Goal: Task Accomplishment & Management: Complete application form

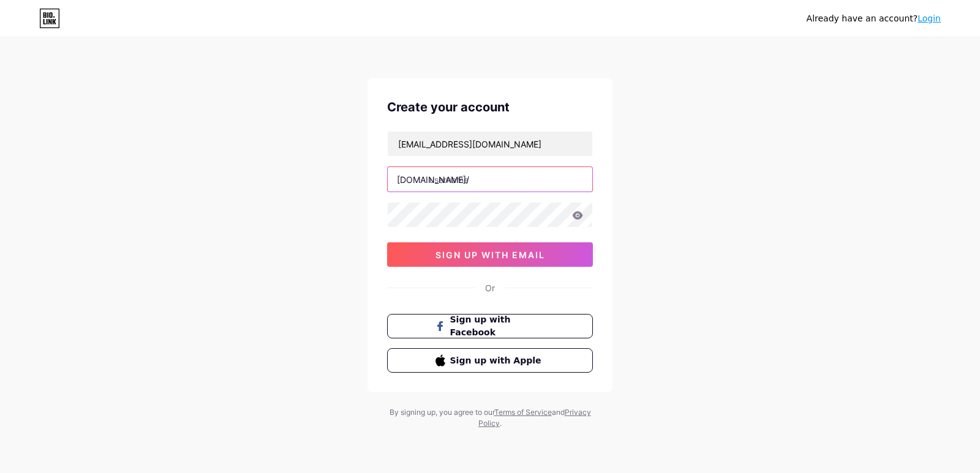
click at [467, 184] on input "text" at bounding box center [490, 179] width 205 height 25
type input "ledente"
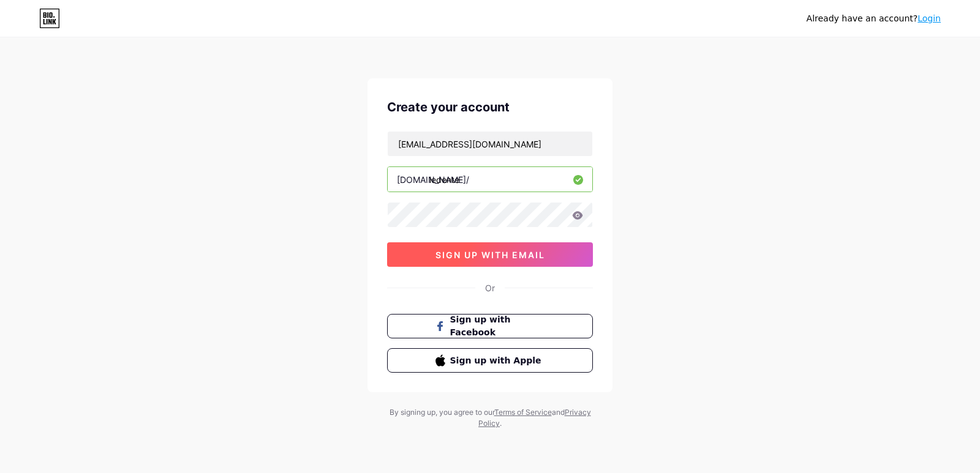
click at [453, 255] on span "sign up with email" at bounding box center [491, 255] width 110 height 10
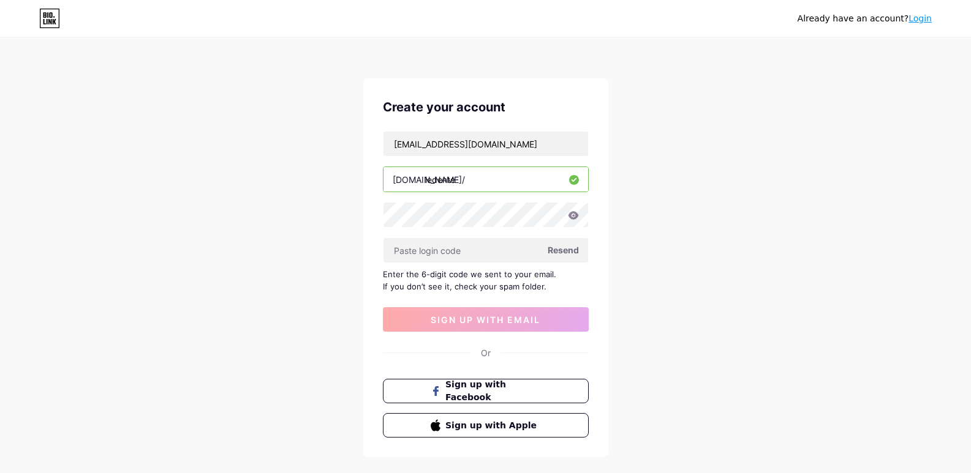
click at [568, 215] on icon at bounding box center [573, 215] width 10 height 8
click at [463, 251] on input "text" at bounding box center [485, 250] width 205 height 25
paste input "827912"
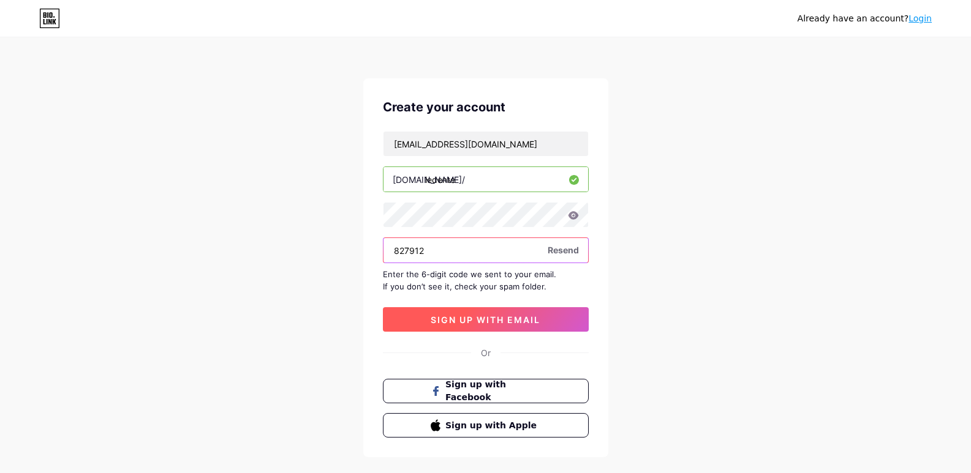
type input "827912"
click at [494, 318] on span "sign up with email" at bounding box center [486, 320] width 110 height 10
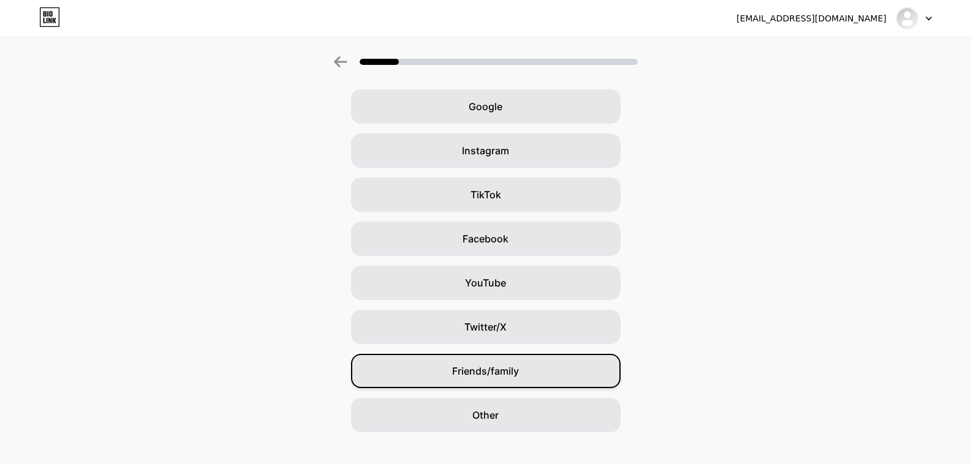
scroll to position [64, 0]
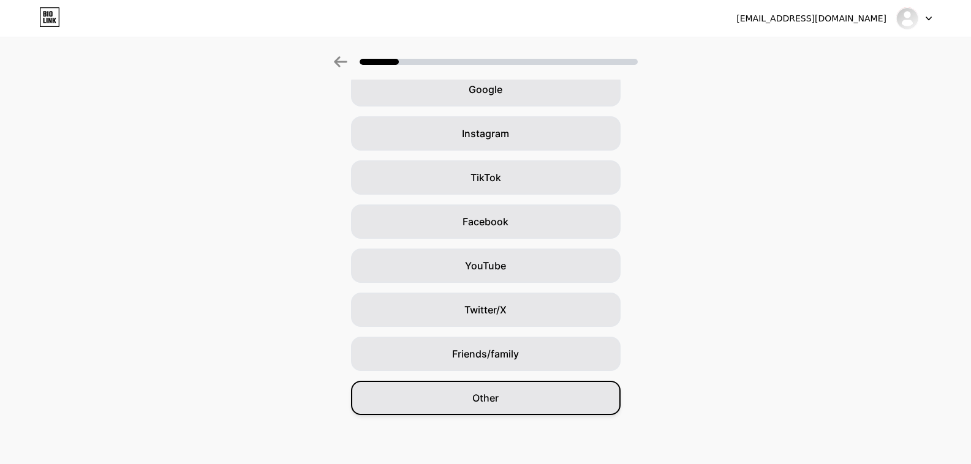
click at [511, 398] on div "Other" at bounding box center [486, 398] width 270 height 34
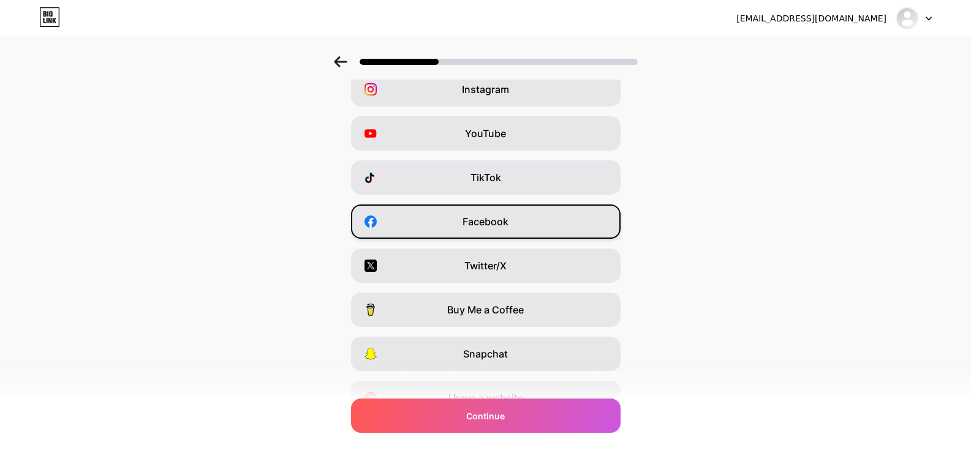
scroll to position [0, 0]
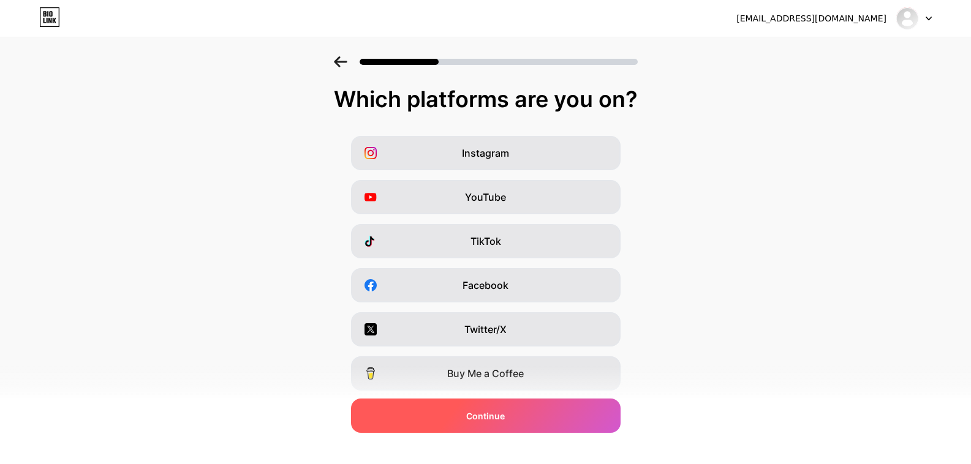
click at [488, 417] on span "Continue" at bounding box center [485, 416] width 39 height 13
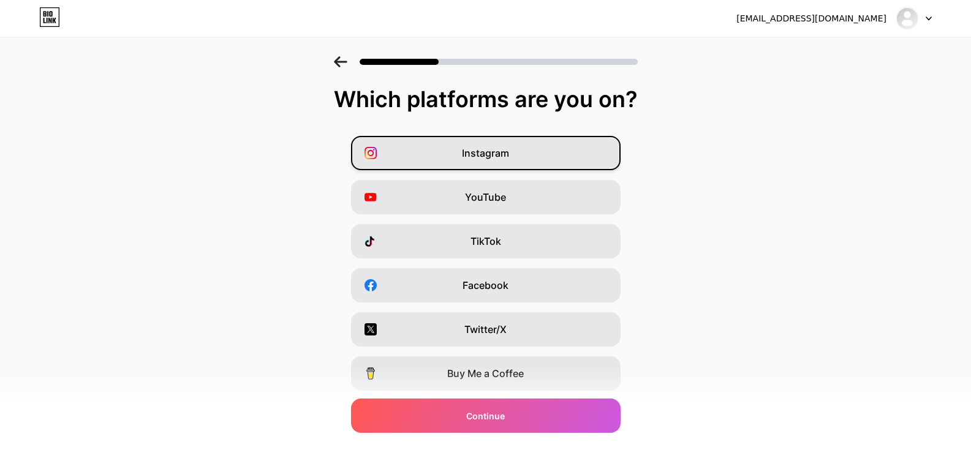
click at [492, 150] on span "Instagram" at bounding box center [485, 153] width 47 height 15
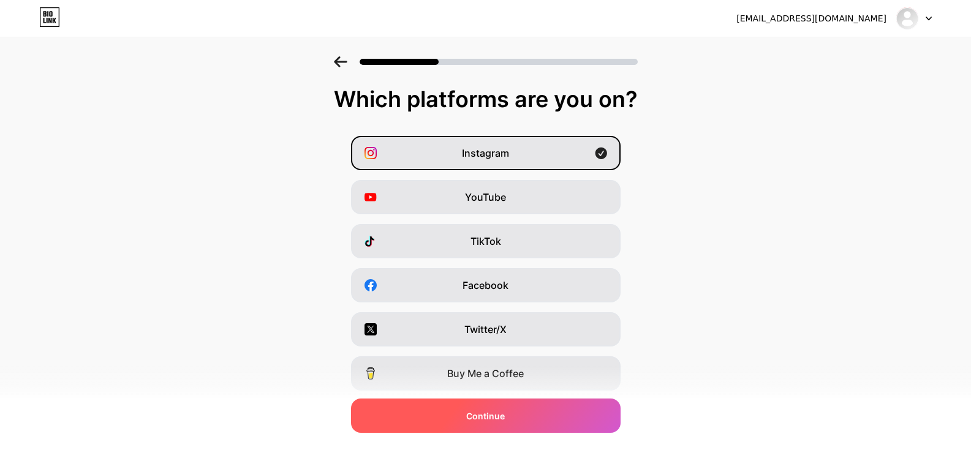
click at [522, 415] on div "Continue" at bounding box center [486, 416] width 270 height 34
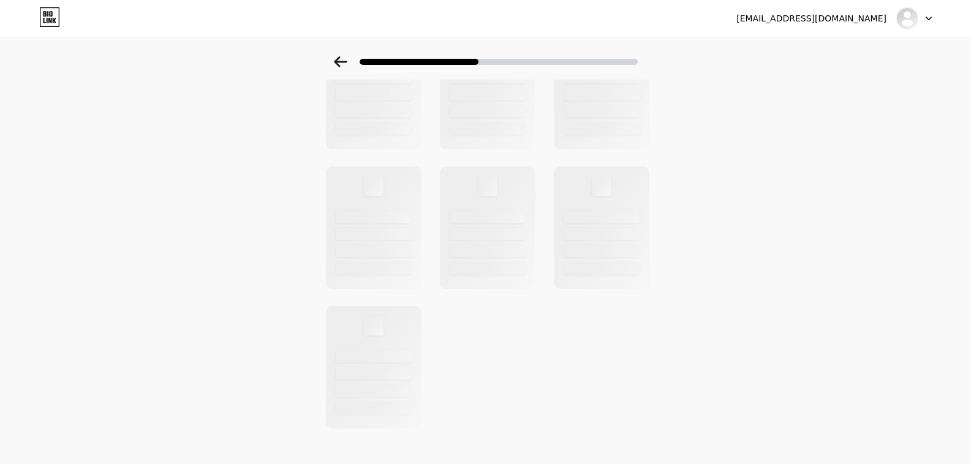
scroll to position [404, 0]
click at [367, 349] on div at bounding box center [373, 353] width 99 height 126
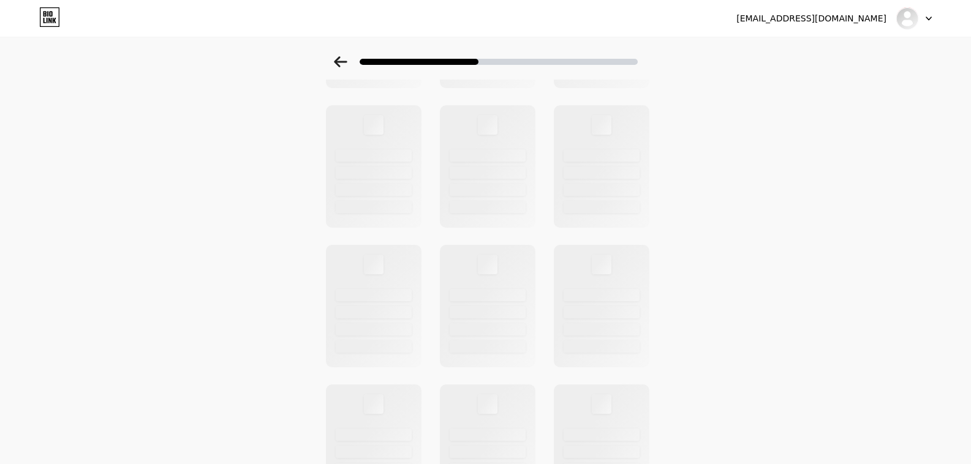
scroll to position [0, 0]
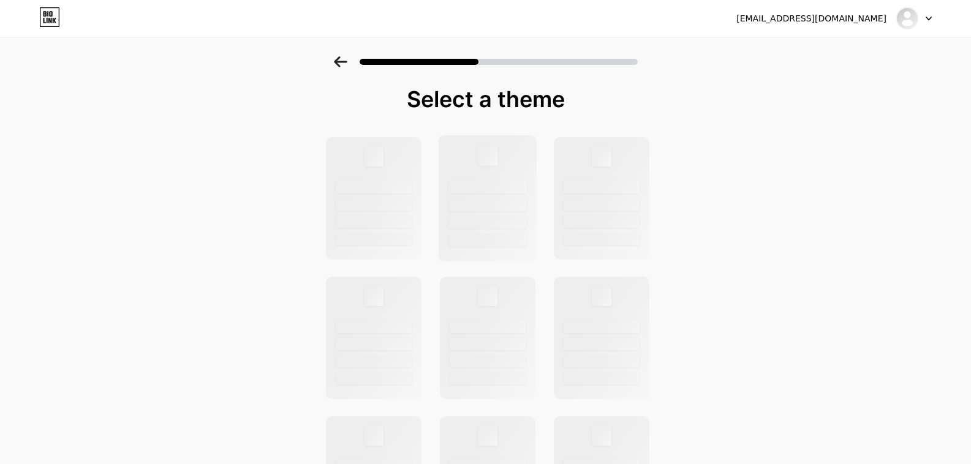
click at [524, 173] on div at bounding box center [487, 198] width 99 height 126
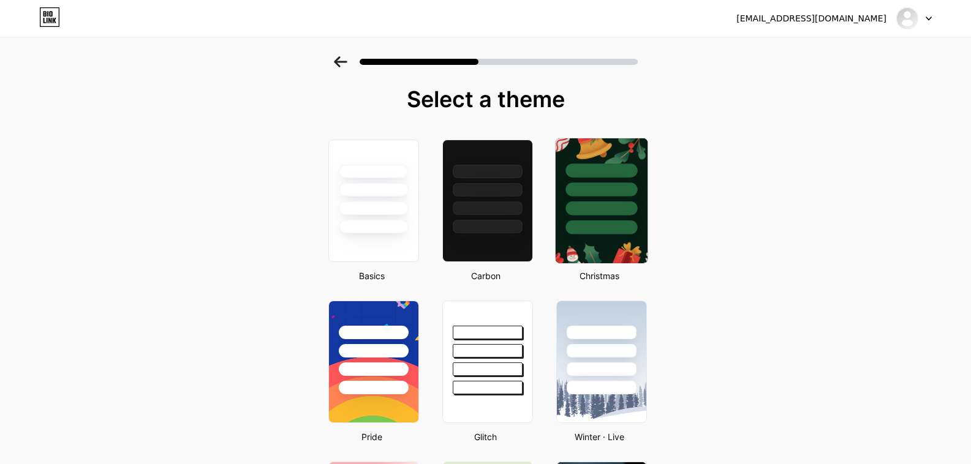
click at [607, 231] on div at bounding box center [601, 228] width 72 height 14
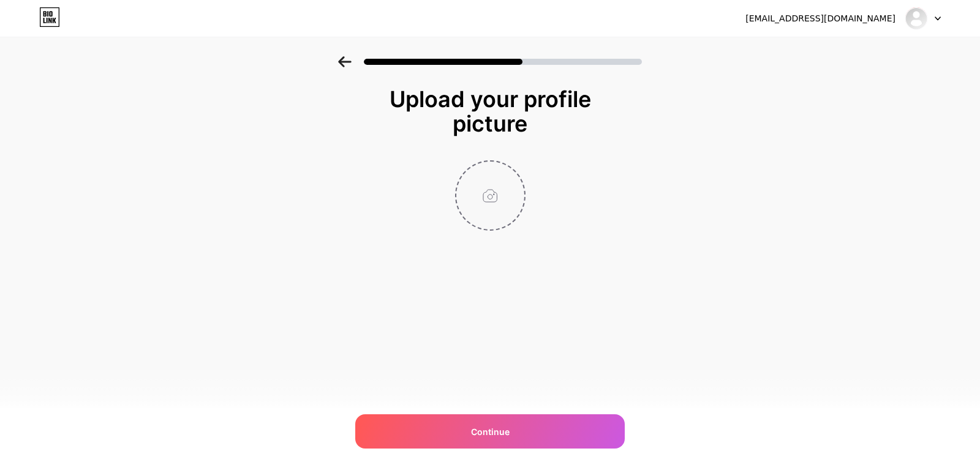
click at [495, 195] on input "file" at bounding box center [490, 196] width 68 height 68
type input "C:\fakepath\000000.jpg"
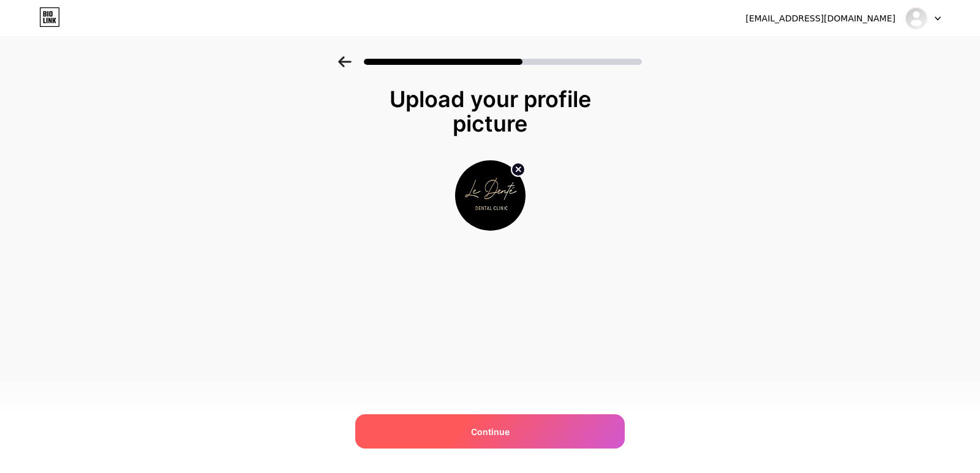
click at [508, 434] on span "Continue" at bounding box center [490, 432] width 39 height 13
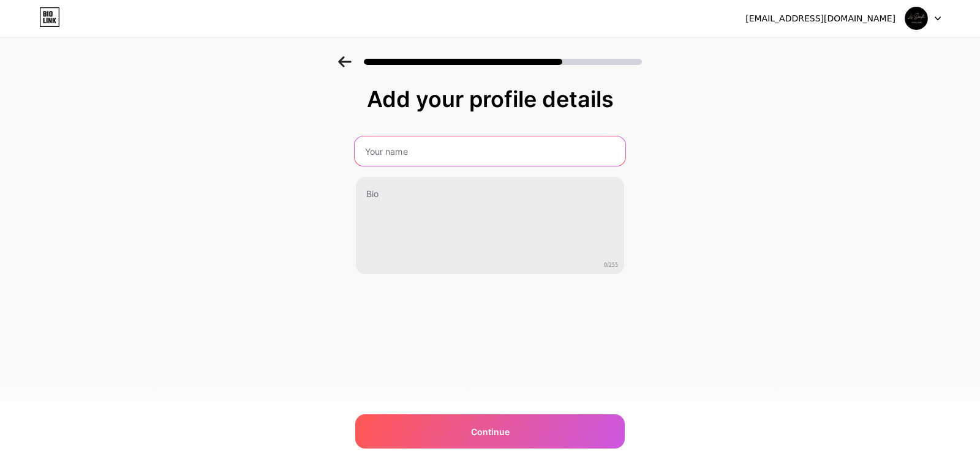
click at [422, 146] on input "text" at bounding box center [490, 151] width 271 height 29
type input "[PERSON_NAME]"
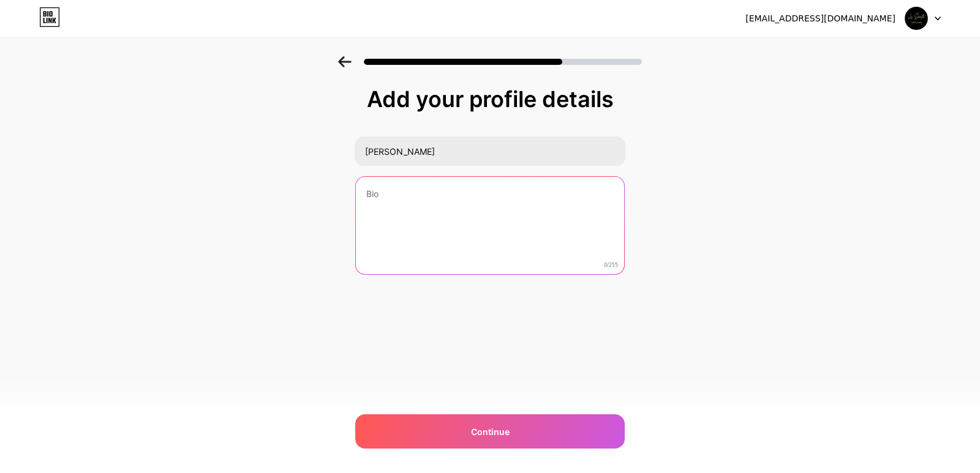
click at [448, 222] on textarea at bounding box center [490, 226] width 268 height 99
click at [431, 202] on textarea at bounding box center [490, 226] width 271 height 100
paste textarea "Looking for the Best [MEDICAL_DATA] Treatment in [GEOGRAPHIC_DATA]? [MEDICAL_DA…"
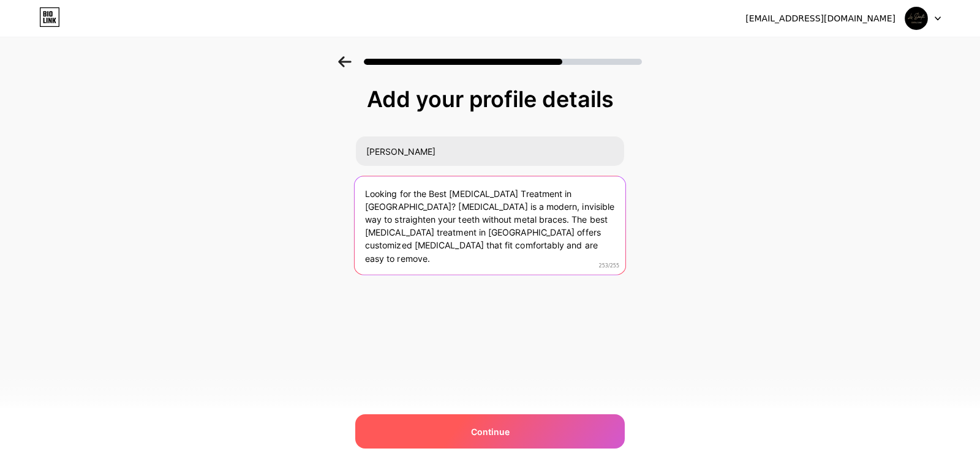
type textarea "Looking for the Best [MEDICAL_DATA] Treatment in [GEOGRAPHIC_DATA]? [MEDICAL_DA…"
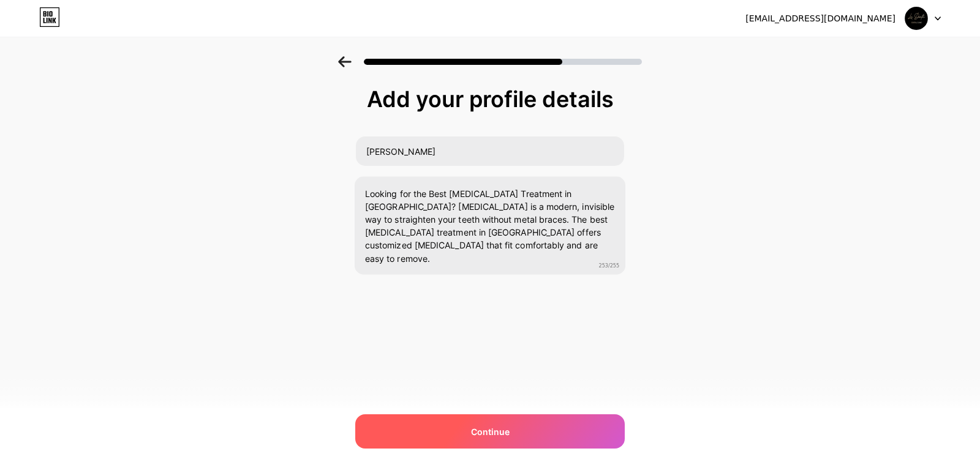
click at [473, 426] on span "Continue" at bounding box center [490, 432] width 39 height 13
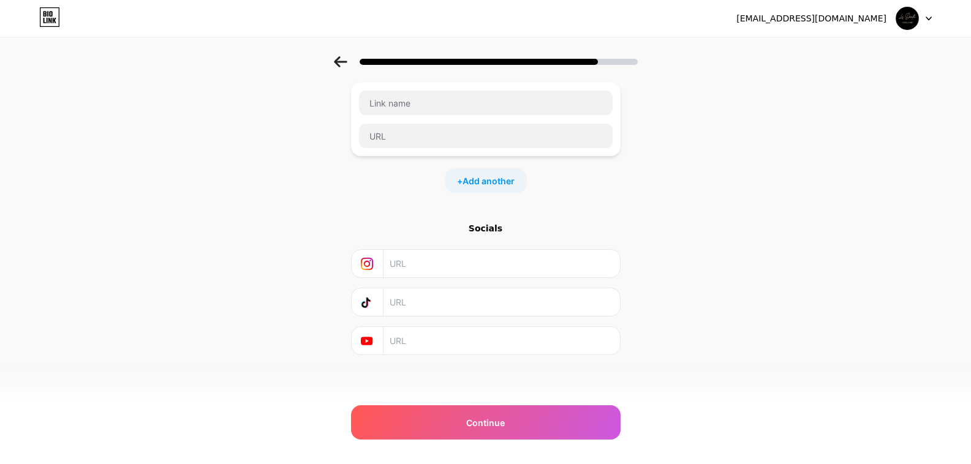
scroll to position [72, 0]
click at [494, 177] on span "Add another" at bounding box center [488, 179] width 52 height 13
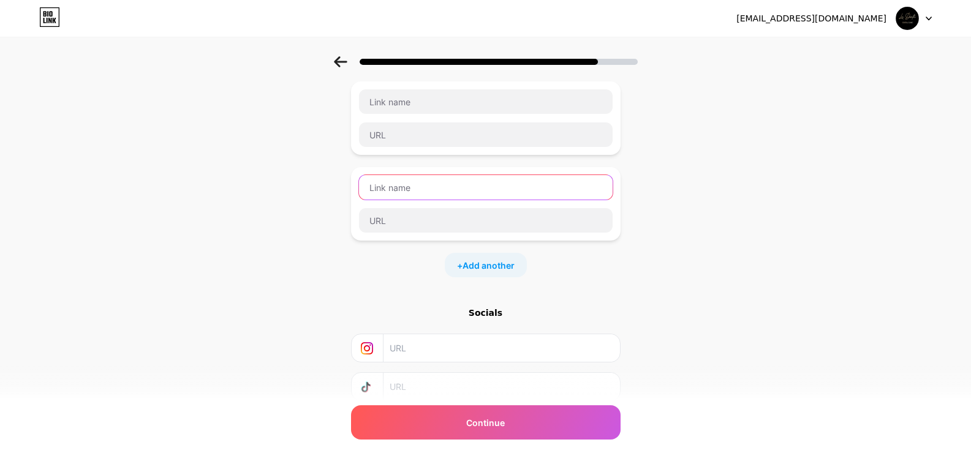
click at [418, 189] on input "text" at bounding box center [486, 187] width 254 height 25
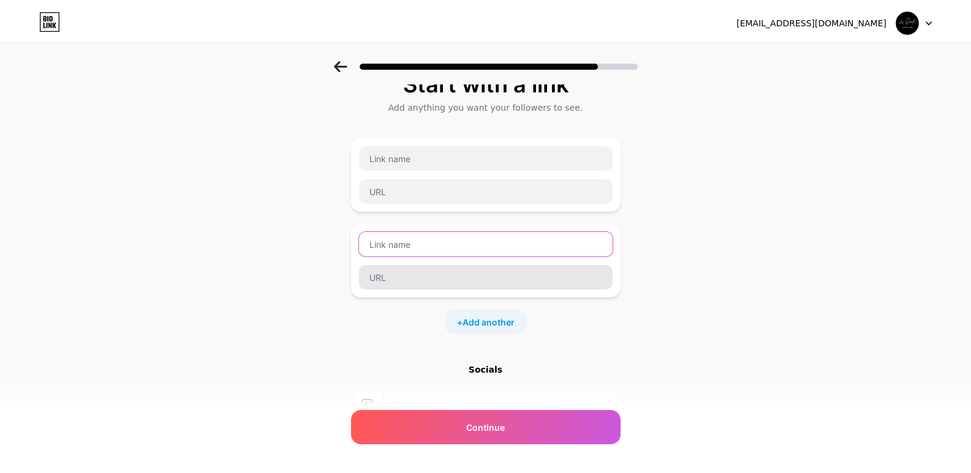
scroll to position [0, 0]
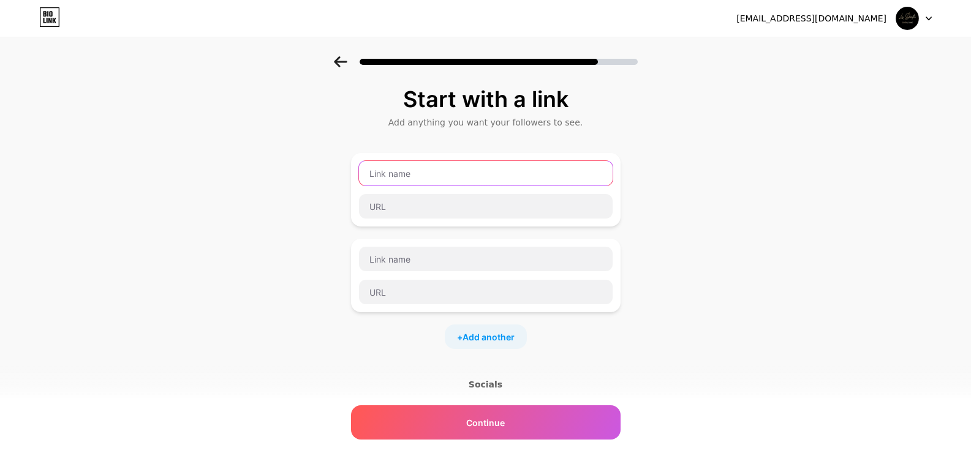
click at [442, 168] on input "text" at bounding box center [486, 173] width 254 height 25
click at [424, 172] on input "text" at bounding box center [486, 173] width 254 height 25
paste input "Best [MEDICAL_DATA] Treatment in [GEOGRAPHIC_DATA]"
type input "Best [MEDICAL_DATA] Treatment in [GEOGRAPHIC_DATA]"
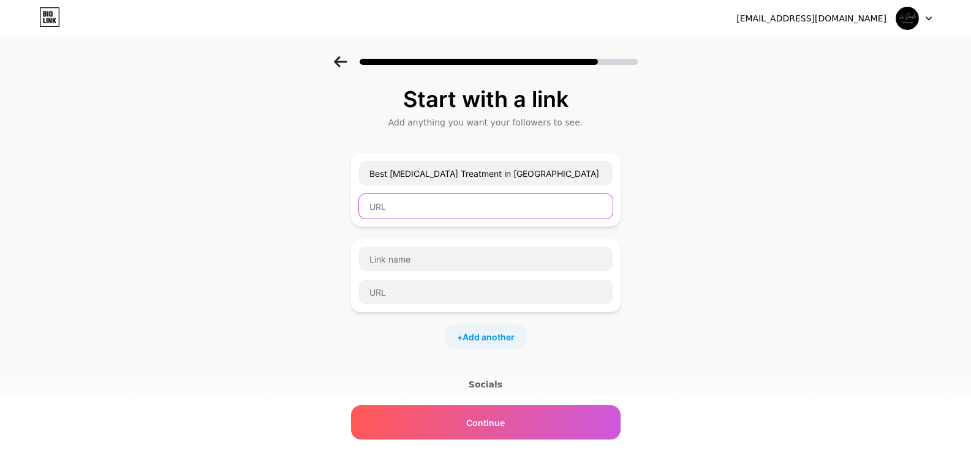
click at [440, 215] on input "text" at bounding box center [486, 206] width 254 height 25
click at [486, 208] on input "text" at bounding box center [486, 206] width 254 height 25
paste input "[URL][DOMAIN_NAME]"
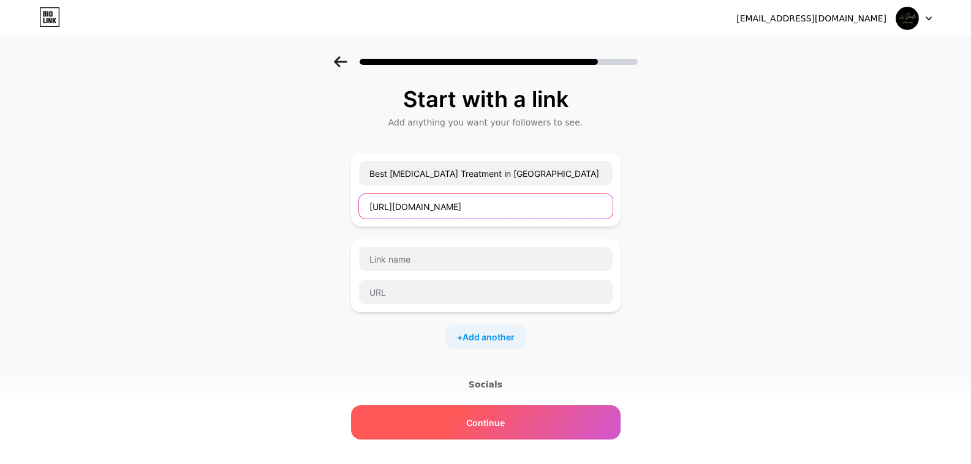
type input "[URL][DOMAIN_NAME]"
click at [529, 429] on div "Continue" at bounding box center [486, 422] width 270 height 34
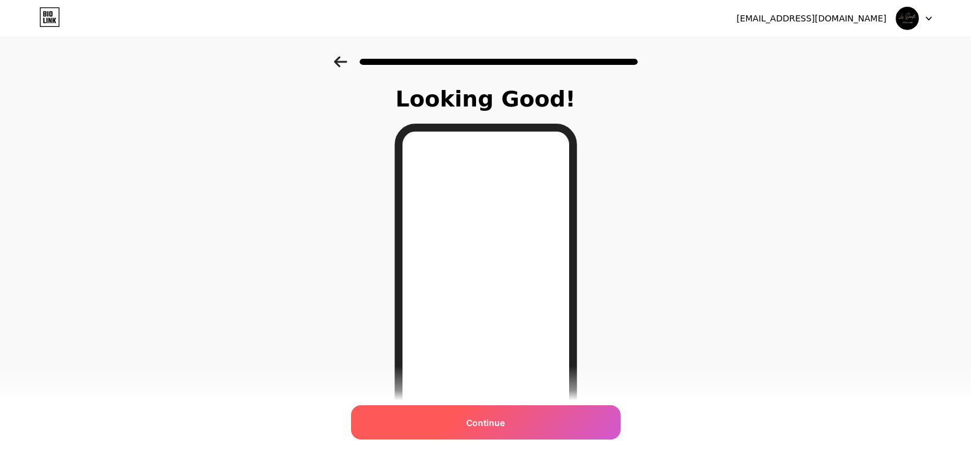
click at [572, 424] on div "Continue" at bounding box center [486, 422] width 270 height 34
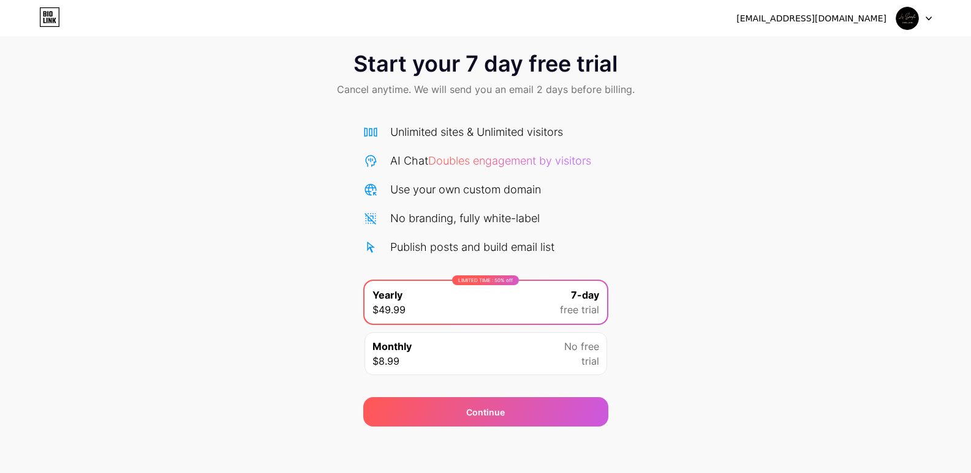
scroll to position [20, 0]
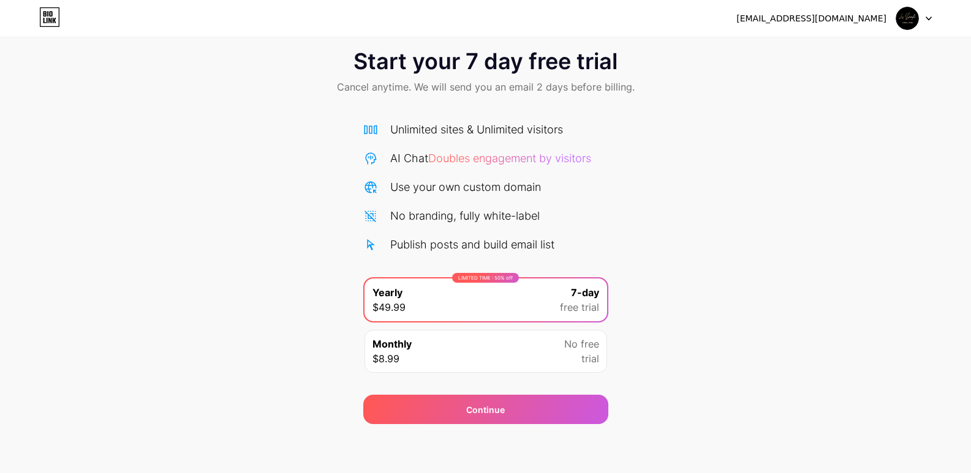
click at [493, 428] on div "[EMAIL_ADDRESS][DOMAIN_NAME] Logout Link Copied Start your 7 day free trial Can…" at bounding box center [485, 226] width 971 height 493
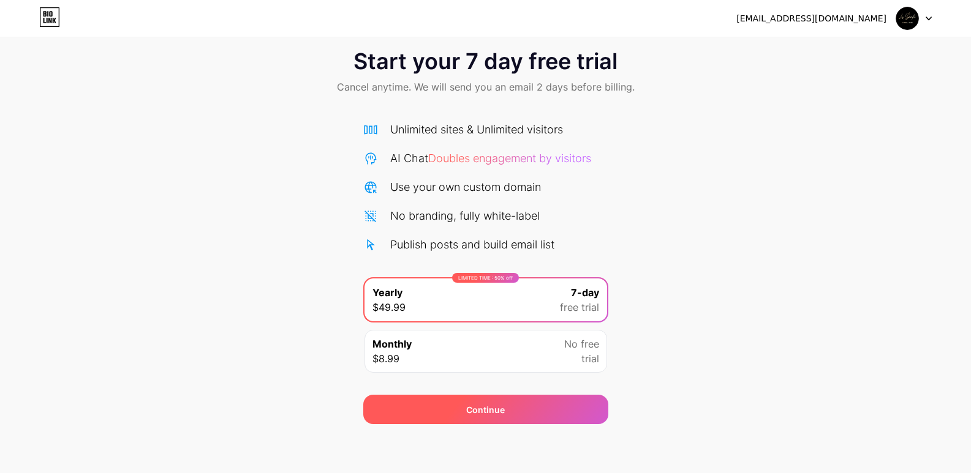
click at [494, 415] on span "Continue" at bounding box center [485, 410] width 39 height 13
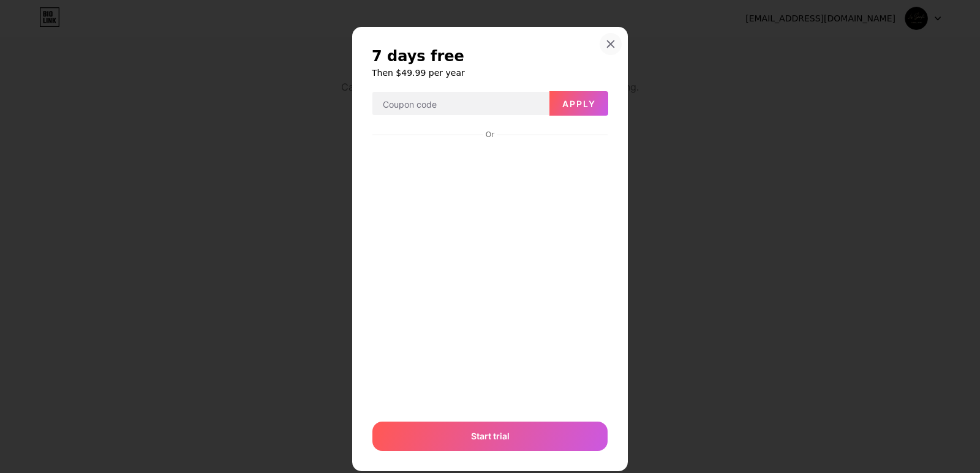
click at [616, 41] on div at bounding box center [611, 44] width 22 height 22
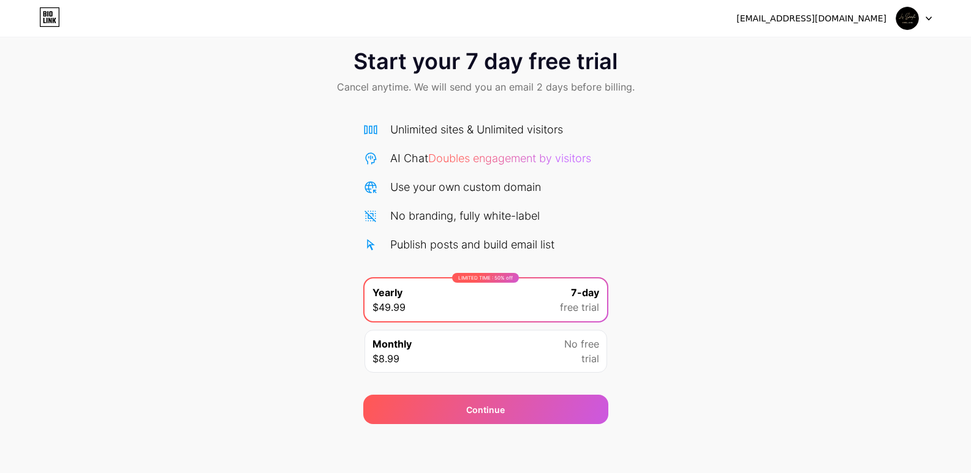
click at [909, 21] on img at bounding box center [907, 18] width 23 height 23
